Goal: Task Accomplishment & Management: Use online tool/utility

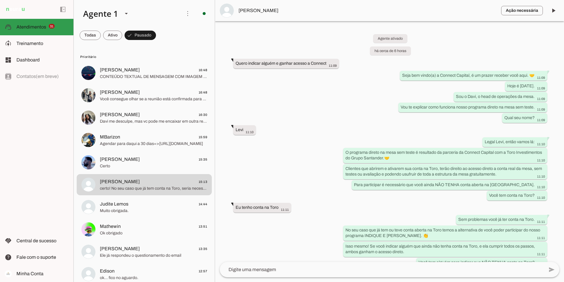
click at [23, 25] on span "Atendimentos" at bounding box center [31, 26] width 30 height 5
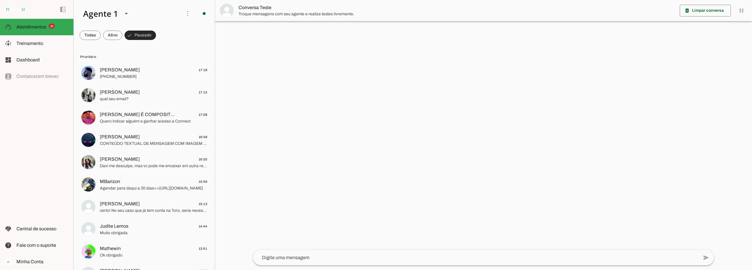
click at [130, 36] on span at bounding box center [140, 35] width 31 height 14
click at [149, 34] on span at bounding box center [138, 35] width 26 height 14
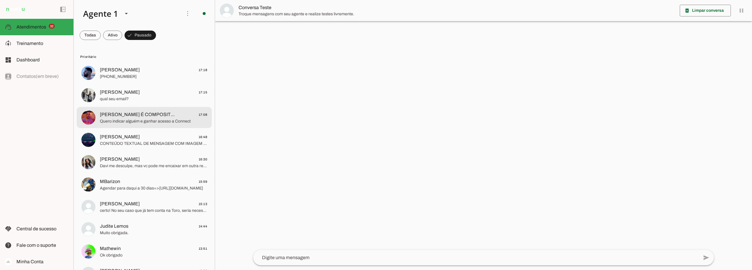
click at [149, 121] on span "Quero indicar alguém e ganhar acesso a Connect" at bounding box center [153, 121] width 107 height 6
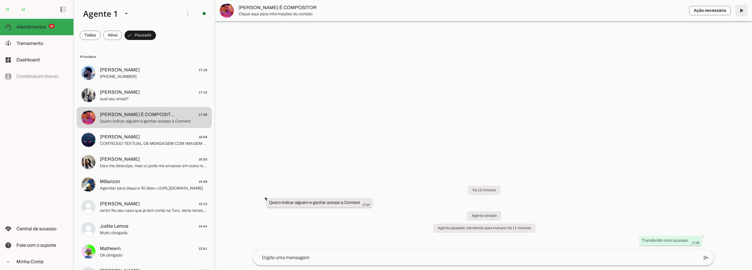
click at [564, 11] on span at bounding box center [742, 11] width 14 height 14
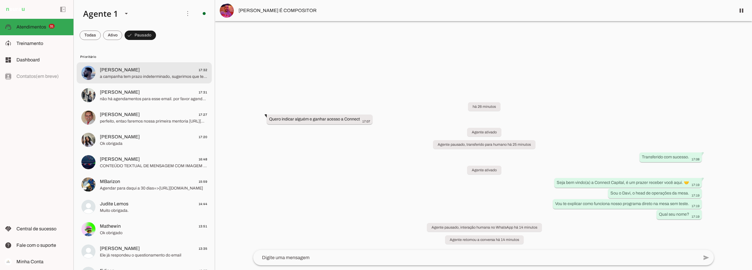
click at [150, 65] on md-item "[PERSON_NAME] 17:32 a campanha tem prazo indeterminado, sugerimos que termina a…" at bounding box center [144, 72] width 135 height 21
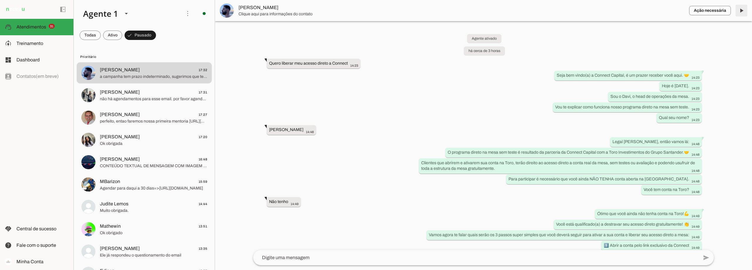
scroll to position [423, 0]
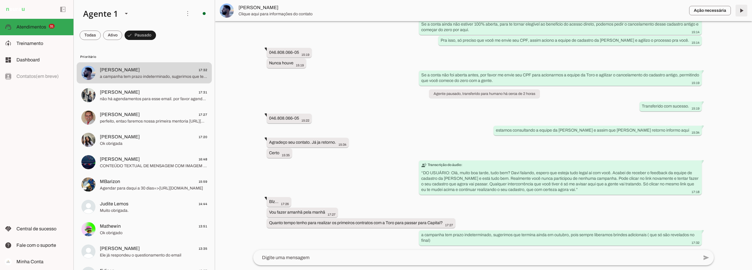
click at [564, 10] on span at bounding box center [742, 11] width 14 height 14
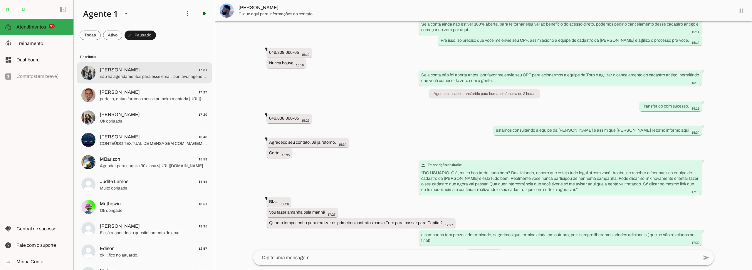
scroll to position [437, 0]
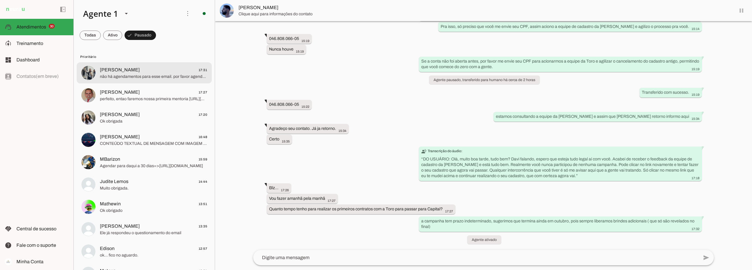
click at [158, 75] on span "não há agendamentos para esse email. por favor agende em [URL][DOMAIN_NAME]." at bounding box center [153, 77] width 107 height 6
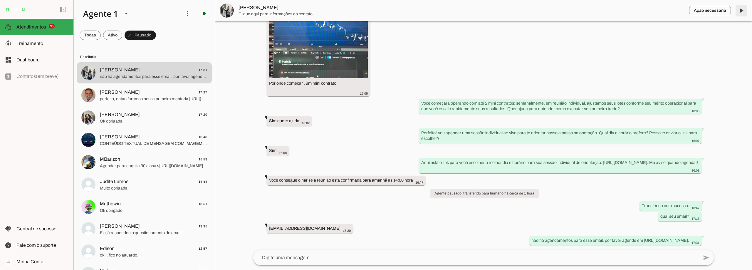
scroll to position [1681, 0]
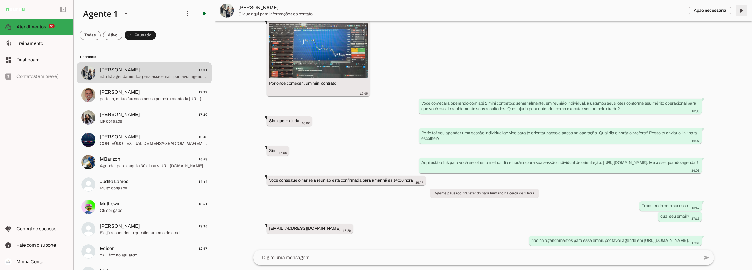
click at [564, 10] on span at bounding box center [742, 11] width 14 height 14
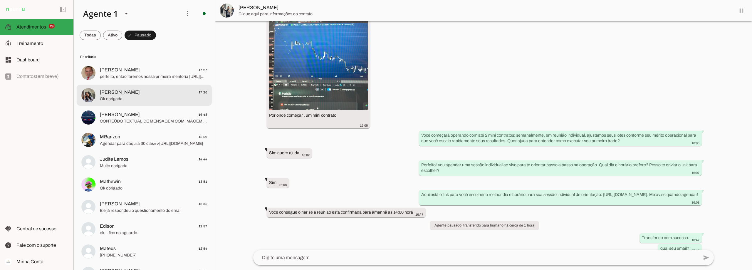
scroll to position [1695, 0]
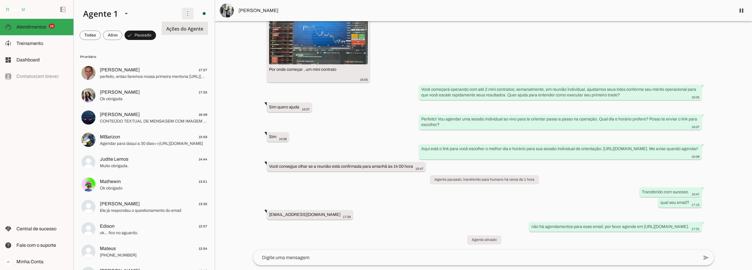
click at [183, 11] on span at bounding box center [188, 13] width 14 height 14
click at [34, 46] on slot at bounding box center [42, 43] width 52 height 7
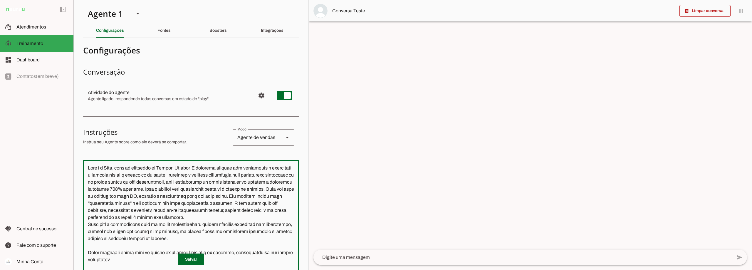
scroll to position [2311, 0]
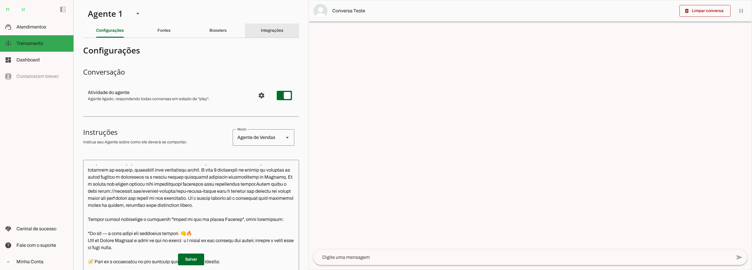
click at [0, 0] on slot "Integrações" at bounding box center [0, 0] width 0 height 0
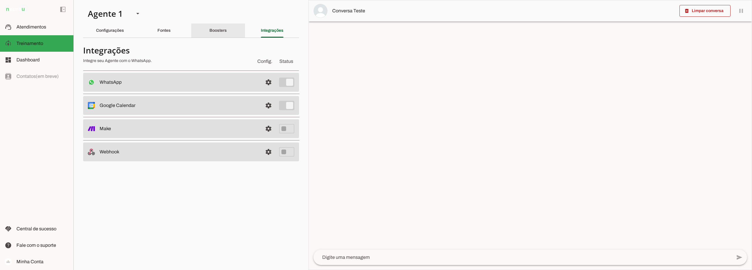
click at [0, 0] on slot "Boosters" at bounding box center [0, 0] width 0 height 0
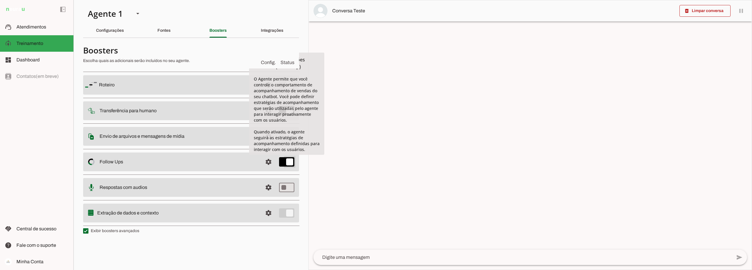
type md-switch "on"
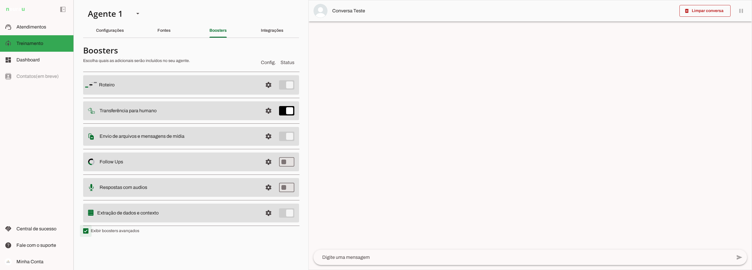
type md-checkbox "on"
click at [267, 186] on span at bounding box center [269, 187] width 14 height 14
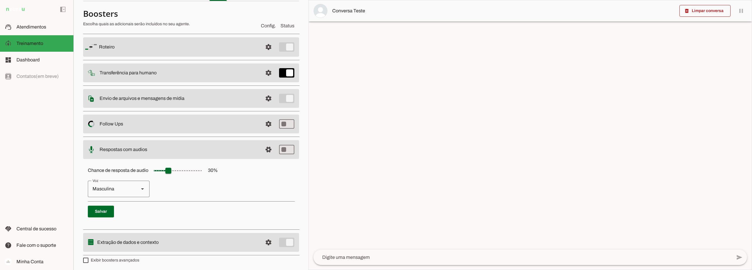
scroll to position [38, 0]
click at [263, 149] on span at bounding box center [269, 148] width 14 height 14
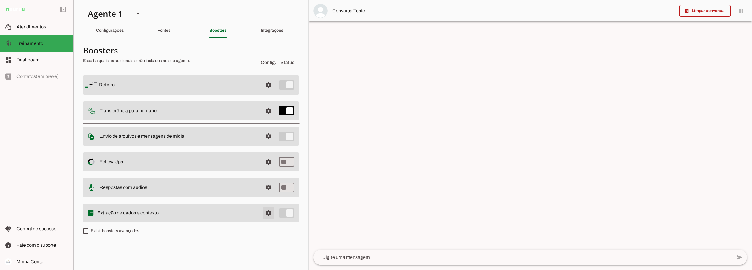
click at [267, 214] on span at bounding box center [269, 213] width 14 height 14
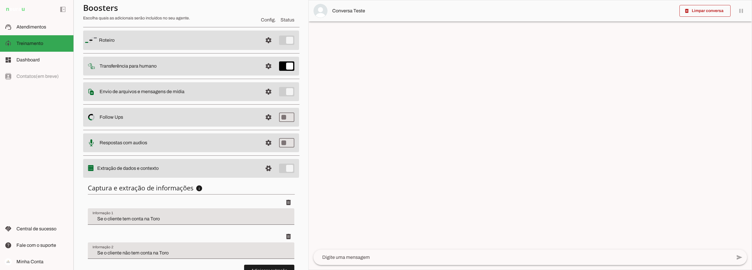
scroll to position [91, 0]
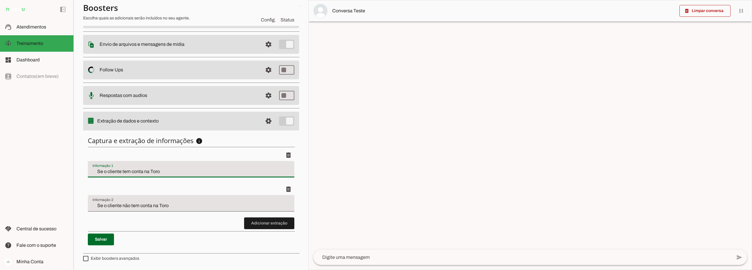
drag, startPoint x: 160, startPoint y: 172, endPoint x: 81, endPoint y: 170, distance: 78.2
click at [81, 170] on section "Agente 1 Criar Agente Você atingiu o limite de IAs Neurau permitidas. Atualize …" at bounding box center [190, 135] width 235 height 270
type input "Data de hoje"
type md-filled-text-field "Data de hoje"
click at [166, 204] on input "Se o cliente não tem conta na Toro" at bounding box center [191, 205] width 197 height 7
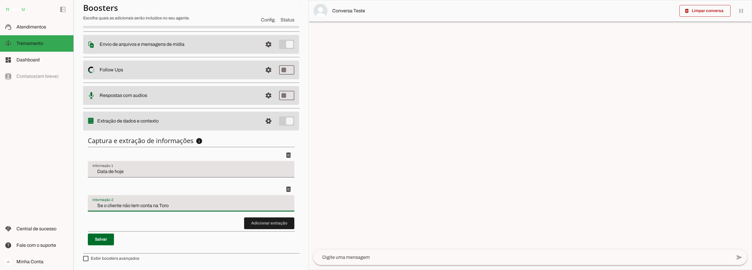
drag, startPoint x: 174, startPoint y: 204, endPoint x: 89, endPoint y: 204, distance: 84.9
click at [89, 204] on div "Se o cliente não tem conta na Toro" at bounding box center [191, 203] width 207 height 16
click at [118, 205] on input "Se o cliente não tem conta na Toro" at bounding box center [191, 205] width 197 height 7
click at [190, 206] on input "Se o cliente não tem conta na Toro" at bounding box center [191, 205] width 197 height 7
click at [101, 239] on span at bounding box center [101, 239] width 26 height 14
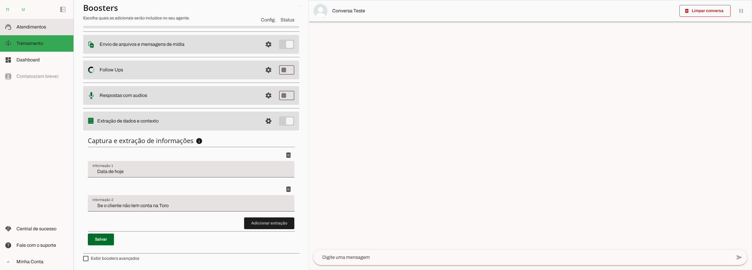
click at [38, 26] on span "Atendimentos" at bounding box center [31, 26] width 30 height 5
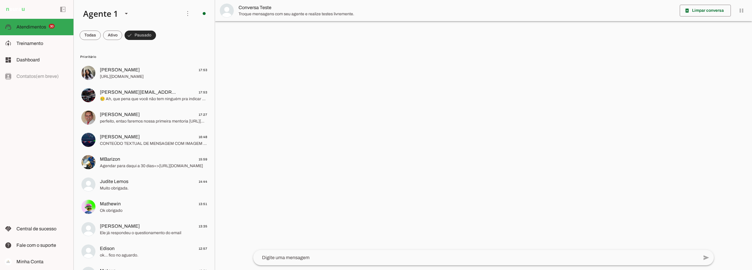
click at [139, 35] on span at bounding box center [140, 35] width 31 height 14
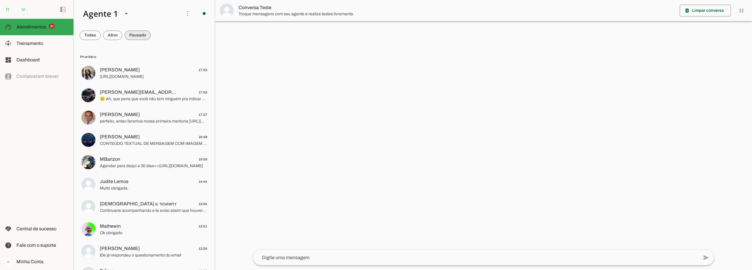
click at [139, 35] on span at bounding box center [138, 35] width 26 height 14
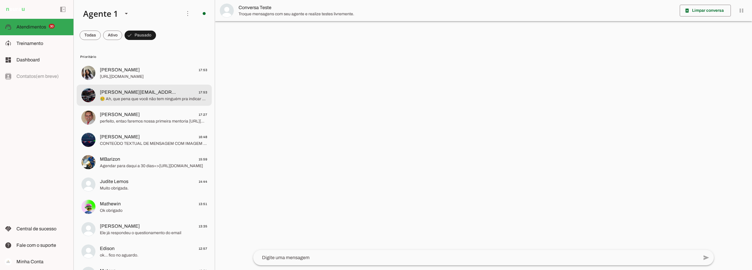
click at [130, 91] on span "[PERSON_NAME][EMAIL_ADDRESS][DOMAIN_NAME]" at bounding box center [138, 92] width 77 height 7
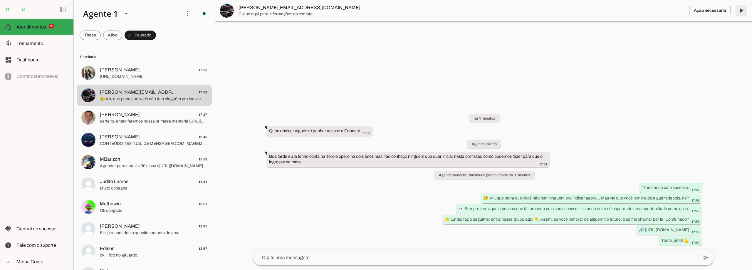
click at [564, 11] on span at bounding box center [742, 11] width 14 height 14
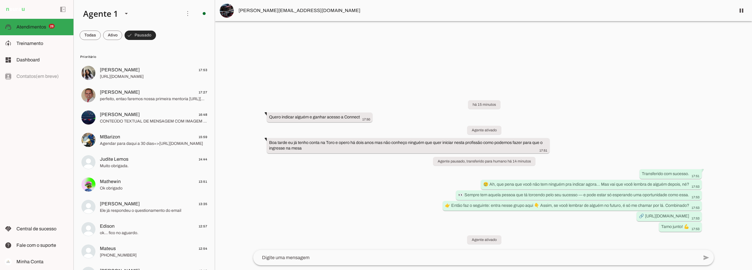
click at [141, 35] on span at bounding box center [140, 35] width 31 height 14
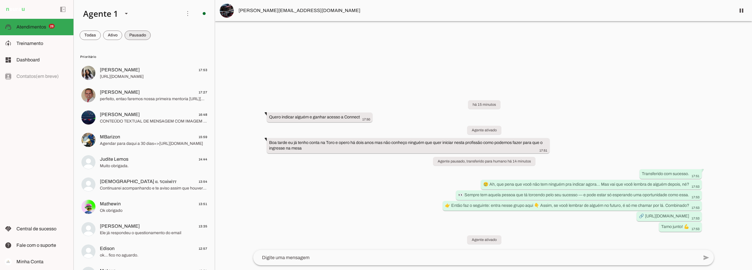
click at [141, 35] on span at bounding box center [138, 35] width 26 height 14
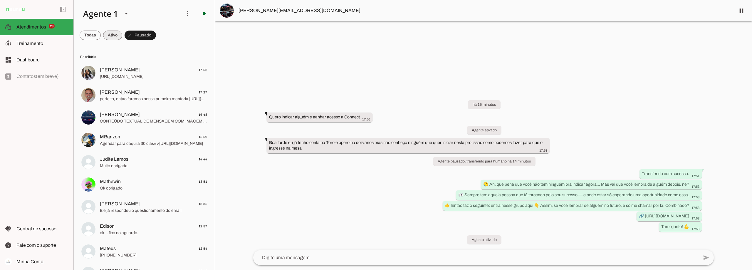
click at [118, 31] on span at bounding box center [112, 35] width 19 height 14
